Goal: Check status: Check status

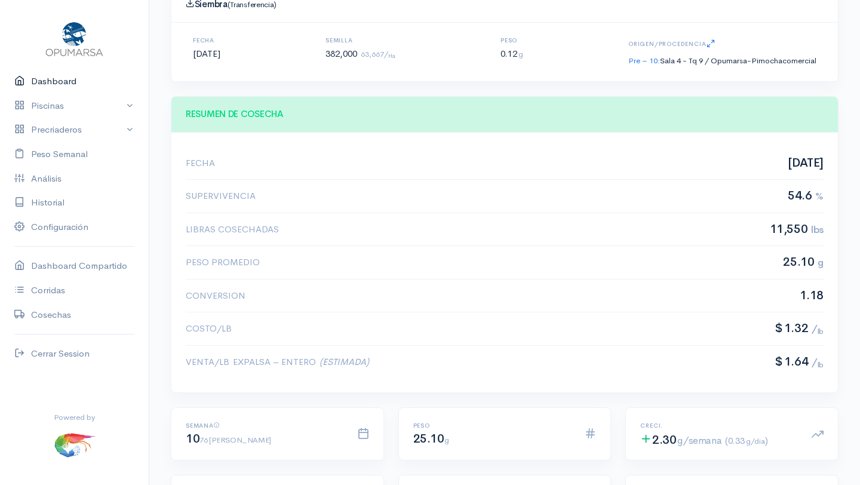
scroll to position [179, 638]
click at [61, 82] on link "Dashboard" at bounding box center [74, 81] width 149 height 24
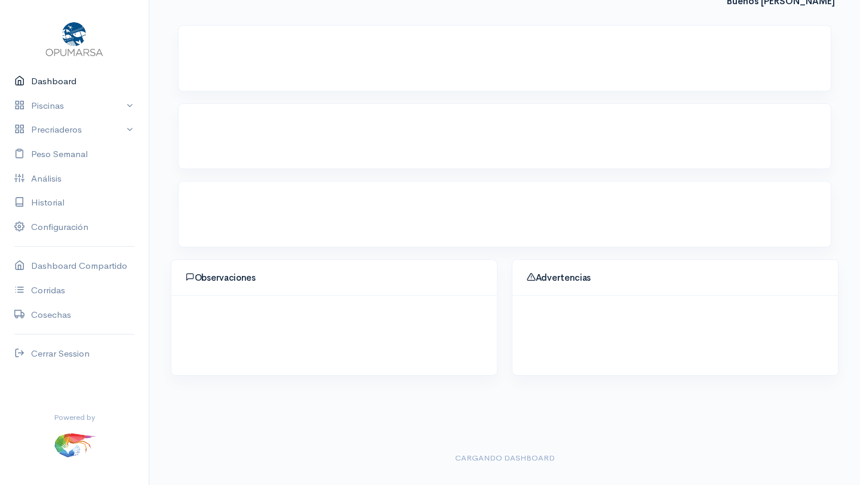
scroll to position [133, 0]
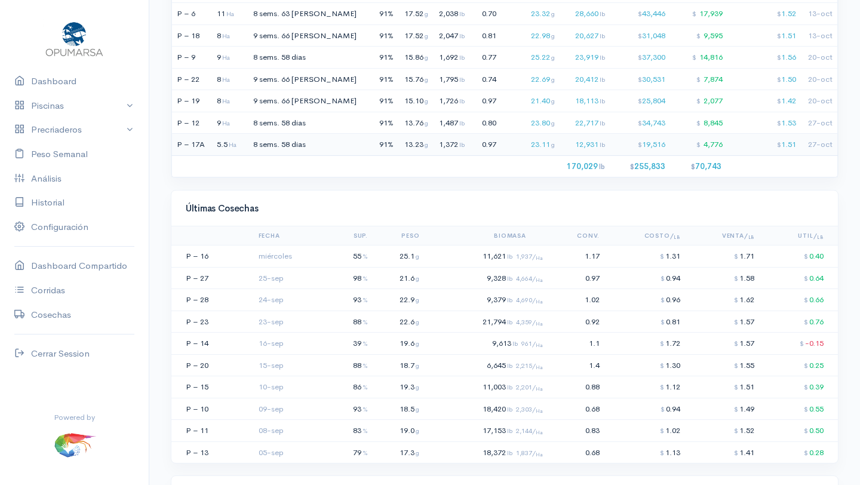
scroll to position [959, 0]
click at [457, 257] on td "11,621 lb 1,937/ Ha" at bounding box center [485, 255] width 123 height 22
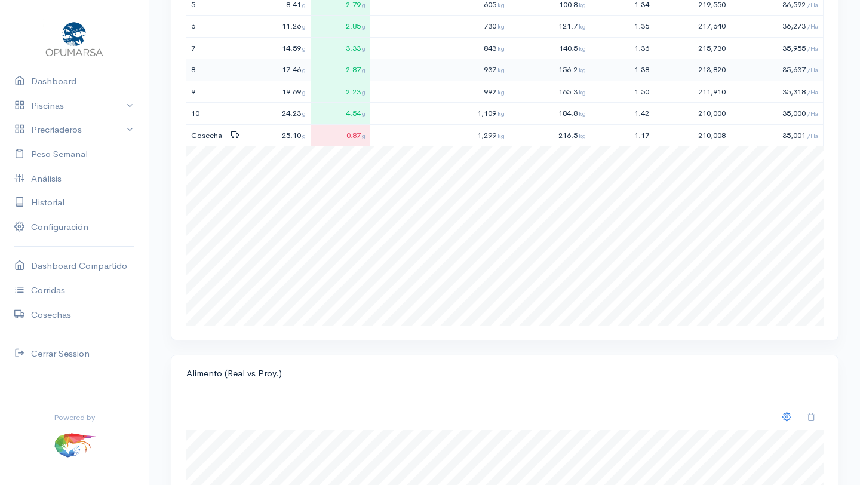
scroll to position [179, 638]
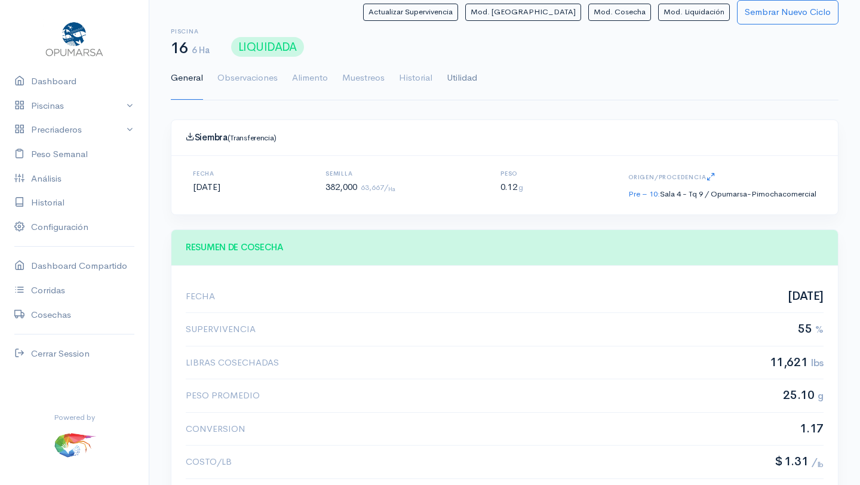
click at [460, 79] on link "Utilidad" at bounding box center [462, 78] width 30 height 43
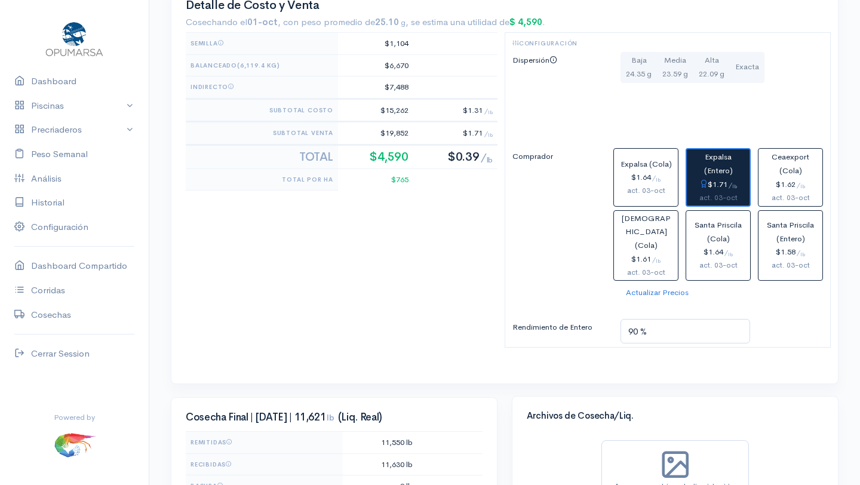
scroll to position [561, 0]
click at [631, 189] on div "act. 03-oct" at bounding box center [646, 190] width 54 height 13
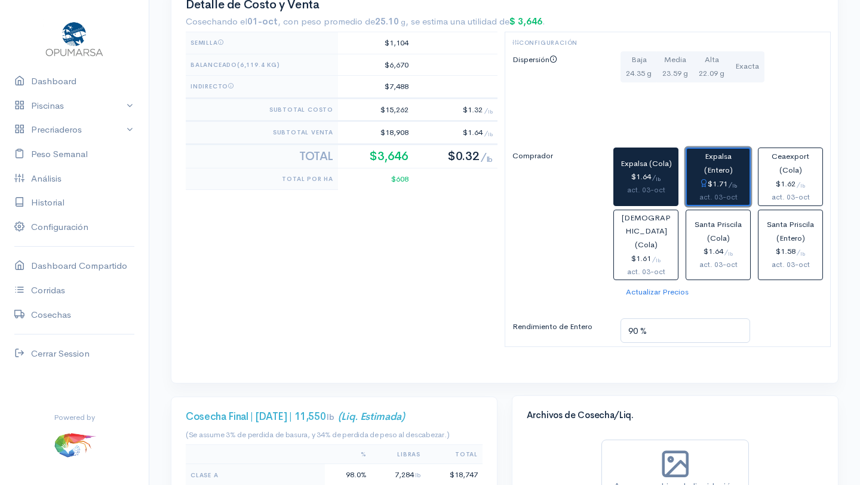
click at [715, 187] on div "$1.71 / lb" at bounding box center [717, 184] width 53 height 14
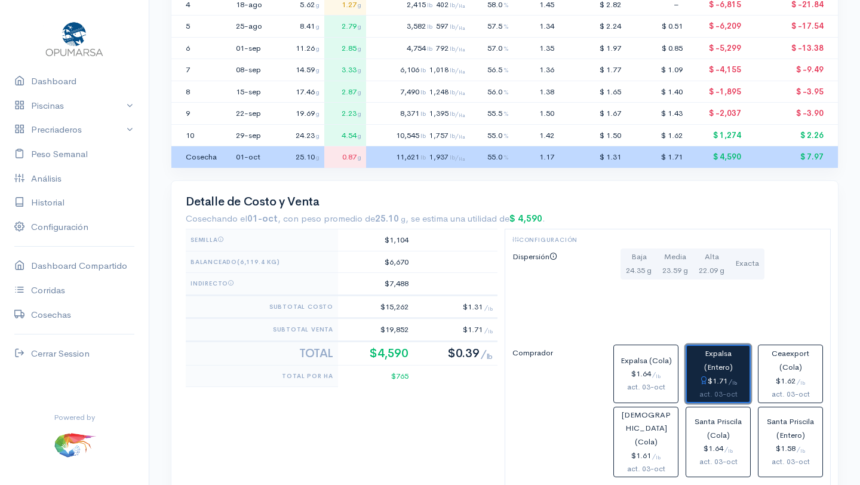
scroll to position [359, 0]
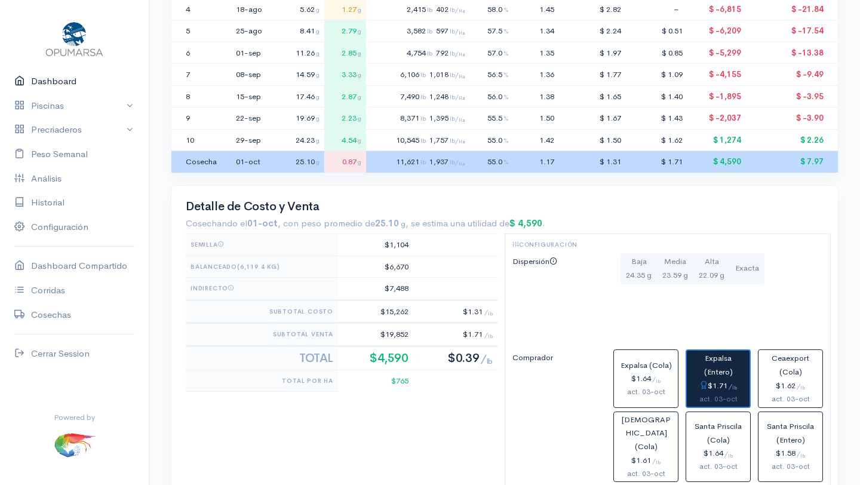
click at [48, 81] on link "Dashboard" at bounding box center [74, 81] width 149 height 24
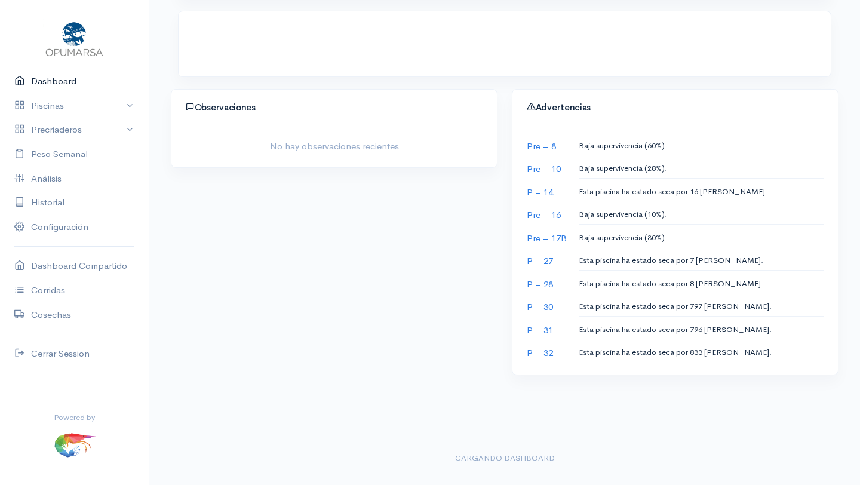
scroll to position [352, 0]
